Goal: Task Accomplishment & Management: Manage account settings

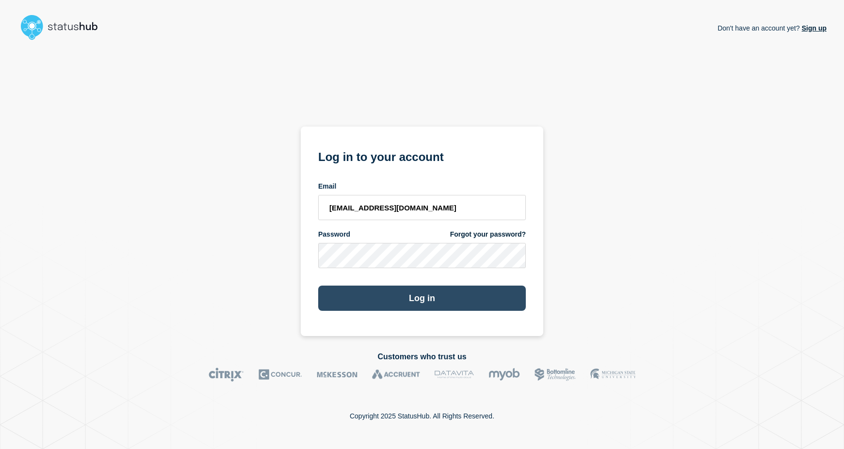
click at [427, 292] on button "Log in" at bounding box center [422, 298] width 208 height 25
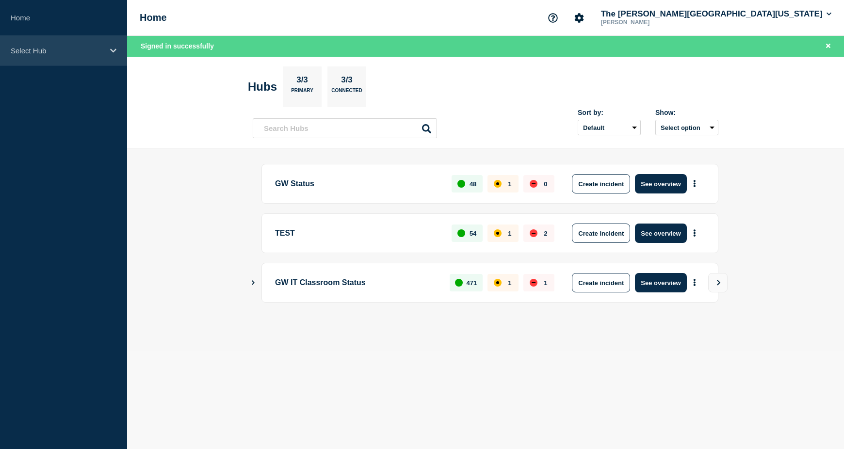
click at [104, 49] on div "Select Hub" at bounding box center [63, 51] width 127 height 30
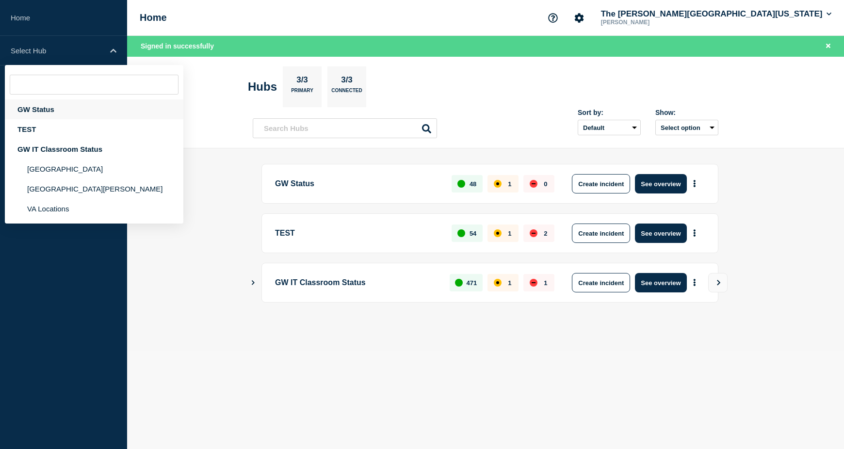
click at [46, 109] on div "GW Status" at bounding box center [94, 109] width 179 height 20
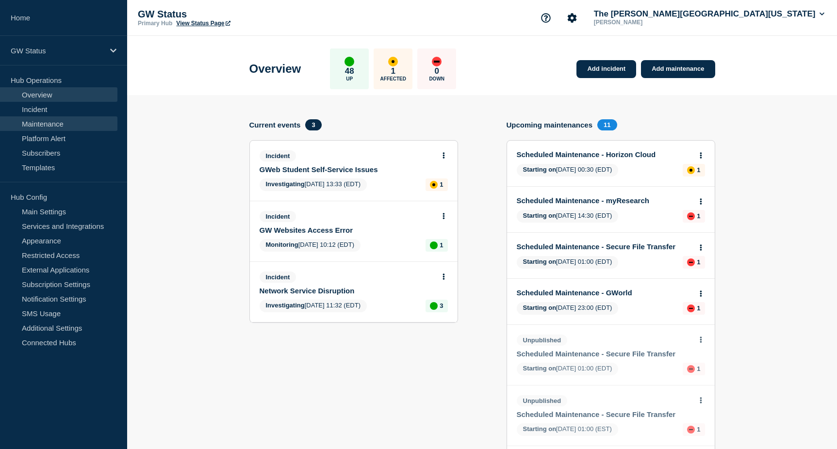
click at [47, 125] on link "Maintenance" at bounding box center [58, 123] width 117 height 15
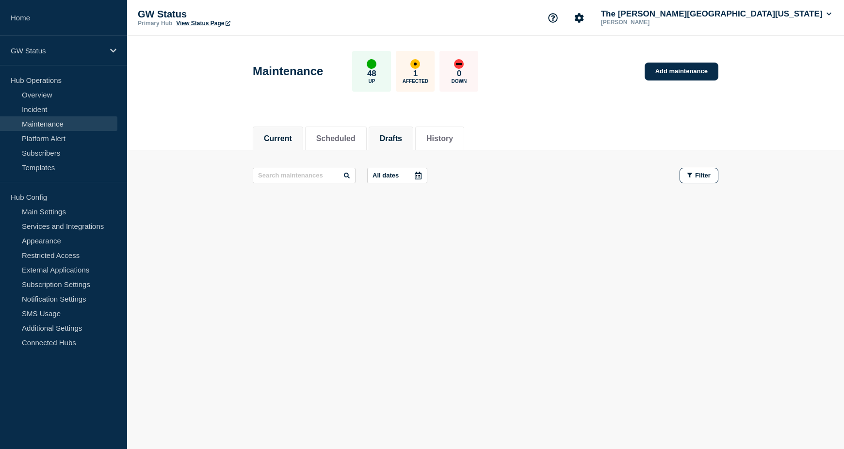
click at [402, 135] on button "Drafts" at bounding box center [391, 138] width 22 height 9
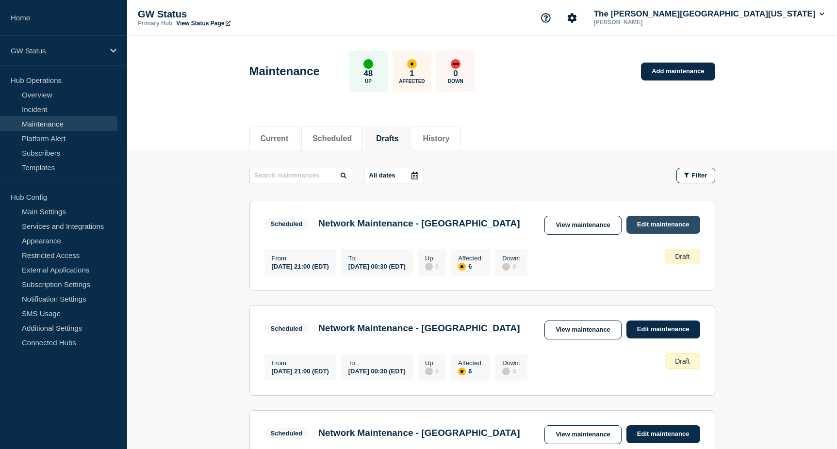
click at [669, 220] on link "Edit maintenance" at bounding box center [664, 225] width 74 height 18
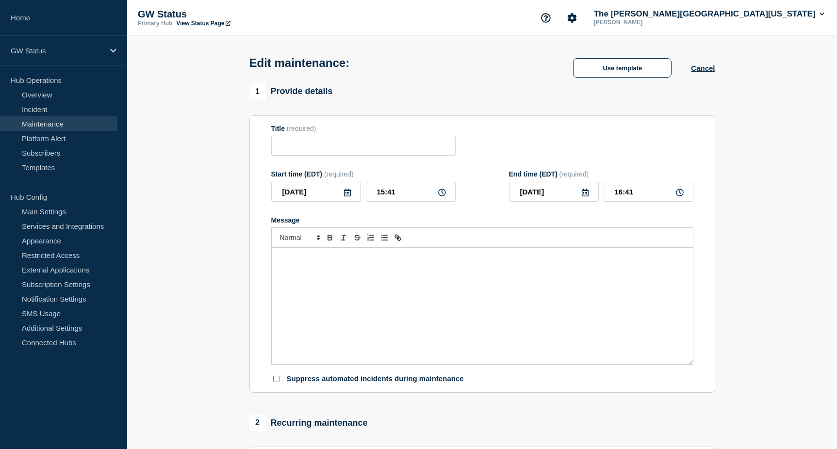
type input "Network Maintenance - [GEOGRAPHIC_DATA]"
type input "[DATE]"
type input "21:00"
type input "[DATE]"
type input "00:30"
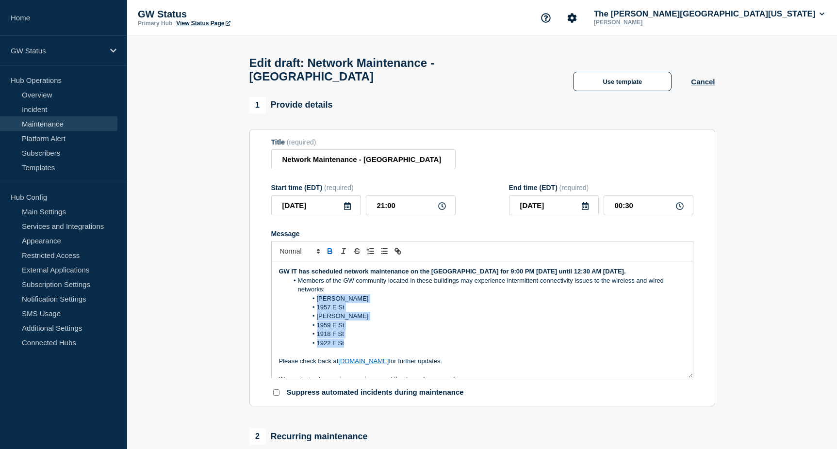
drag, startPoint x: 347, startPoint y: 359, endPoint x: 318, endPoint y: 316, distance: 51.4
click at [318, 316] on ol "Members of the GW community located in these buildings may experience intermitt…" at bounding box center [482, 313] width 407 height 72
click at [413, 312] on li "1957 E St" at bounding box center [486, 307] width 397 height 9
click at [698, 82] on div "Use template Cancel" at bounding box center [634, 81] width 161 height 19
click at [708, 84] on button "Cancel" at bounding box center [703, 82] width 24 height 8
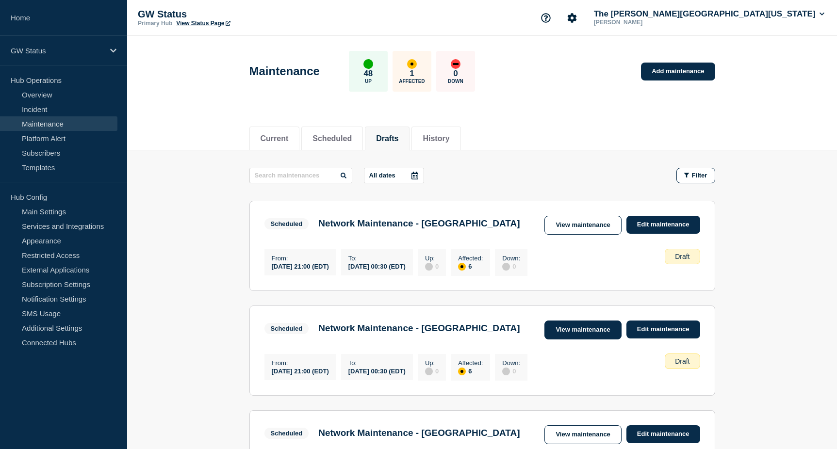
click at [591, 338] on link "View maintenance" at bounding box center [583, 330] width 77 height 19
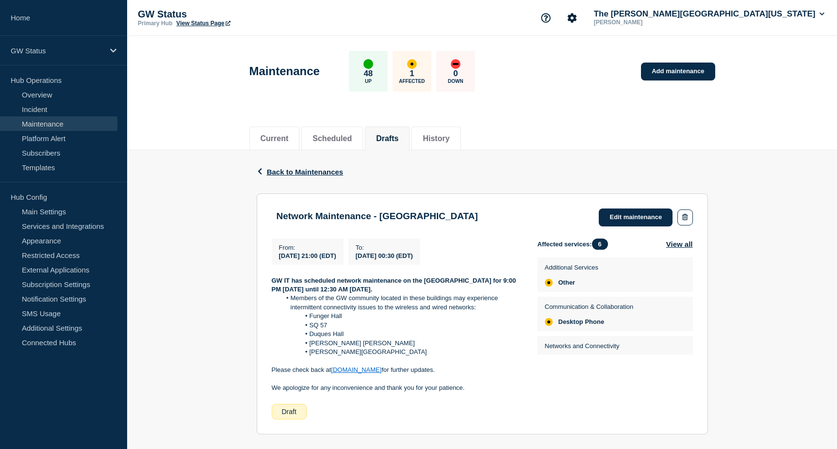
scroll to position [92, 0]
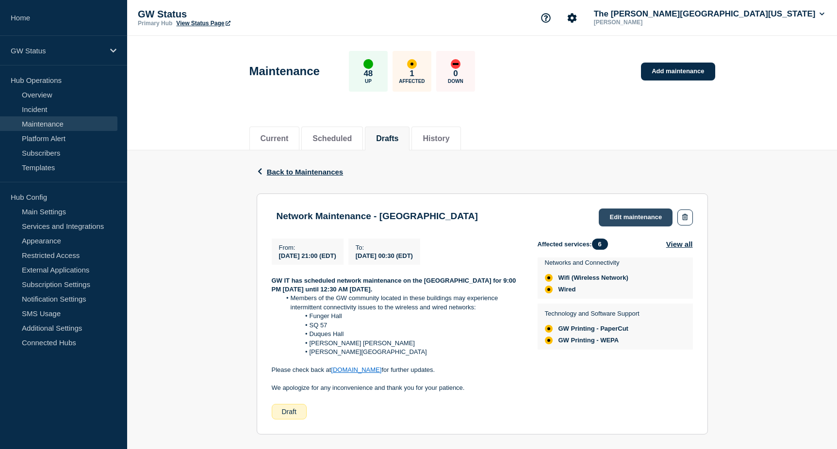
click at [631, 216] on link "Edit maintenance" at bounding box center [636, 218] width 74 height 18
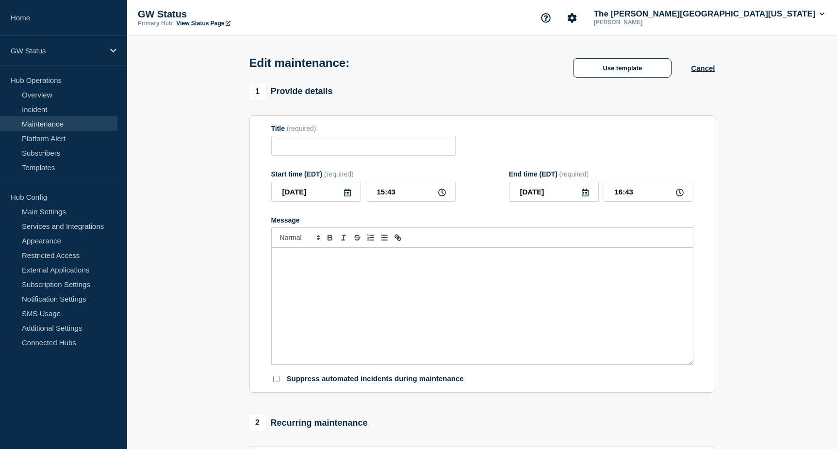
type input "Network Maintenance - [GEOGRAPHIC_DATA]"
type input "[DATE]"
type input "21:00"
type input "[DATE]"
type input "00:30"
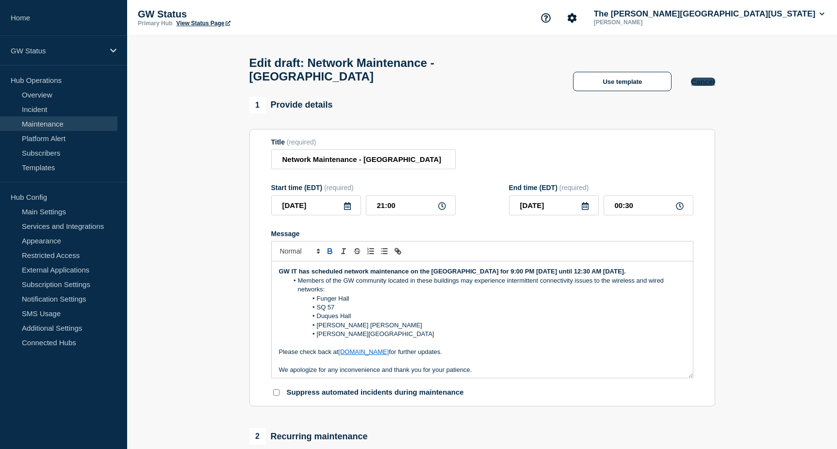
click at [713, 86] on button "Cancel" at bounding box center [703, 82] width 24 height 8
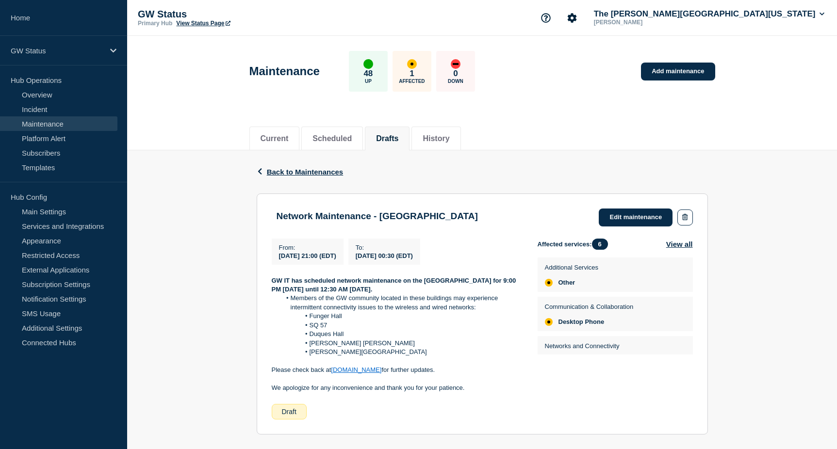
click at [313, 178] on div "Back Back to Maintenances" at bounding box center [482, 171] width 451 height 43
click at [312, 176] on div "Back Back to Maintenances" at bounding box center [482, 171] width 451 height 43
click at [313, 173] on span "Back to Maintenances" at bounding box center [305, 172] width 77 height 8
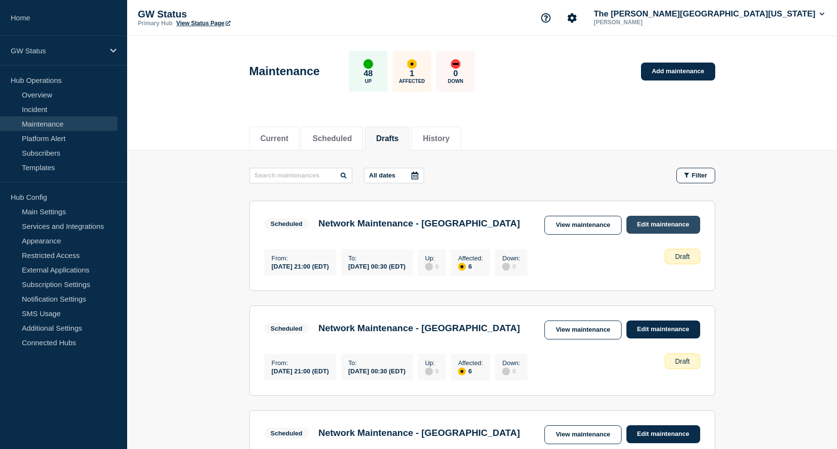
click at [639, 220] on link "Edit maintenance" at bounding box center [664, 225] width 74 height 18
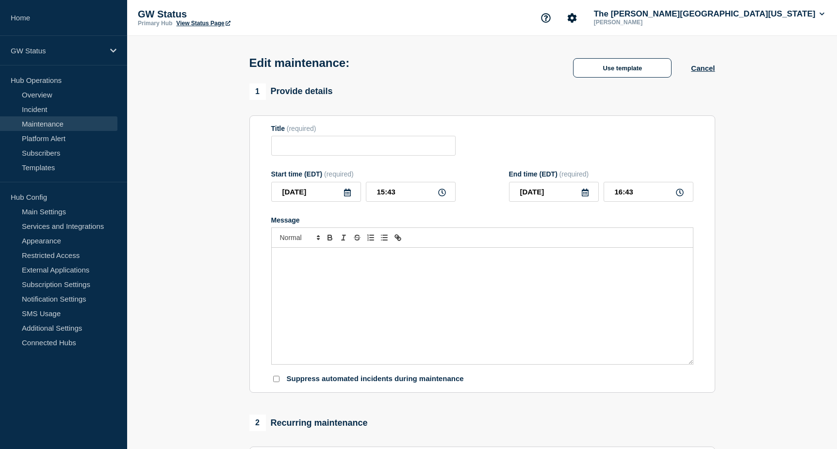
type input "Network Maintenance - [GEOGRAPHIC_DATA]"
type input "[DATE]"
type input "21:00"
type input "[DATE]"
type input "00:30"
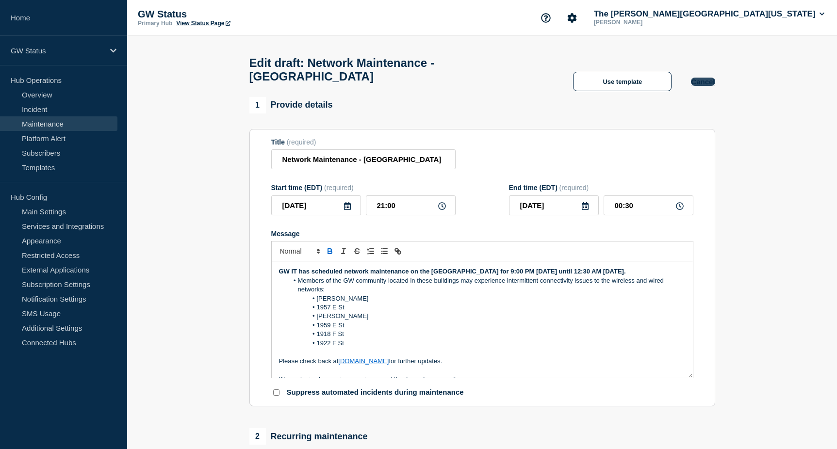
click at [706, 86] on button "Cancel" at bounding box center [703, 82] width 24 height 8
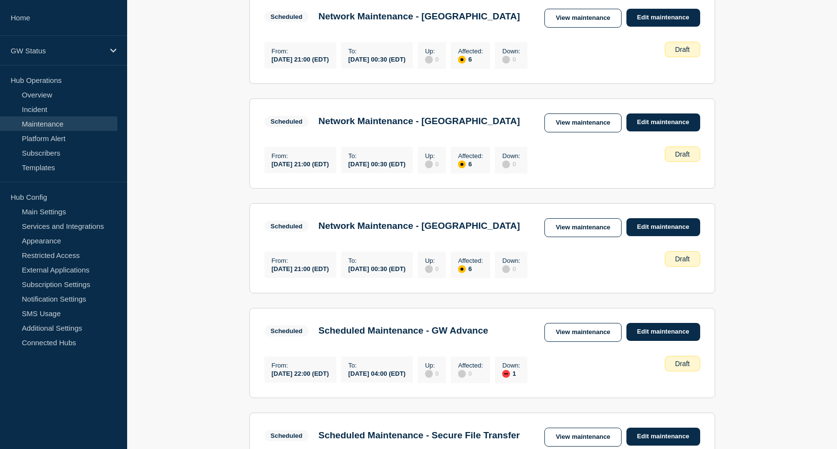
scroll to position [243, 0]
